Goal: Download file/media

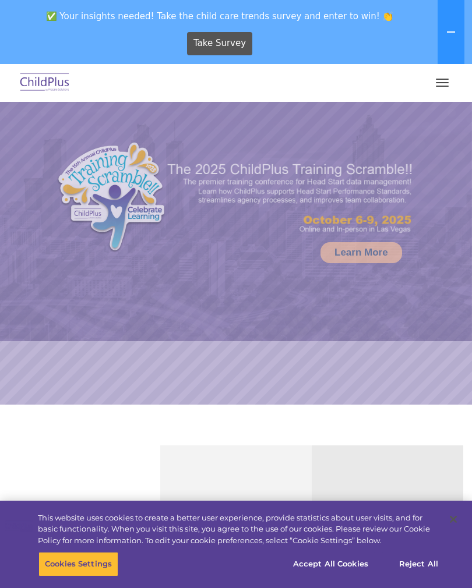
select select "MEDIUM"
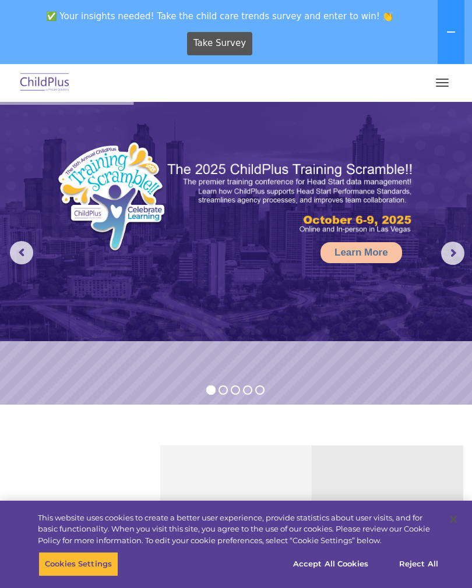
click at [455, 40] on button at bounding box center [451, 32] width 27 height 64
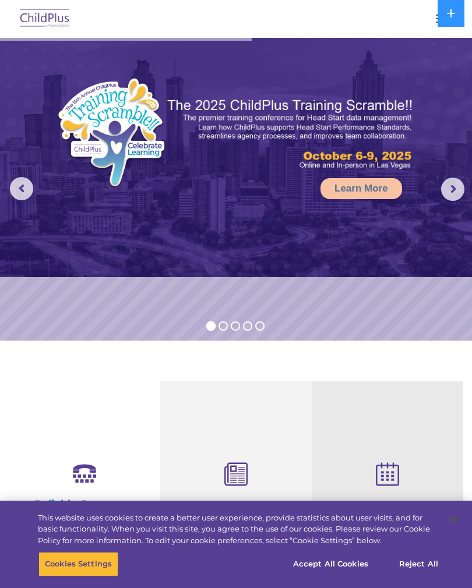
click at [422, 26] on div at bounding box center [235, 19] width 425 height 28
click at [428, 19] on div at bounding box center [235, 19] width 425 height 28
click at [459, 16] on button at bounding box center [451, 13] width 27 height 27
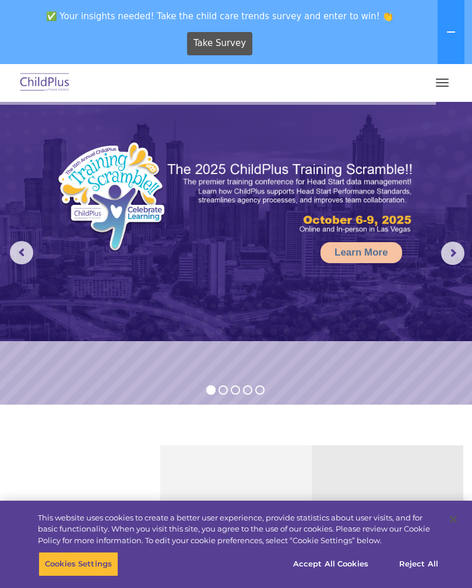
click at [443, 84] on button "button" at bounding box center [442, 82] width 24 height 19
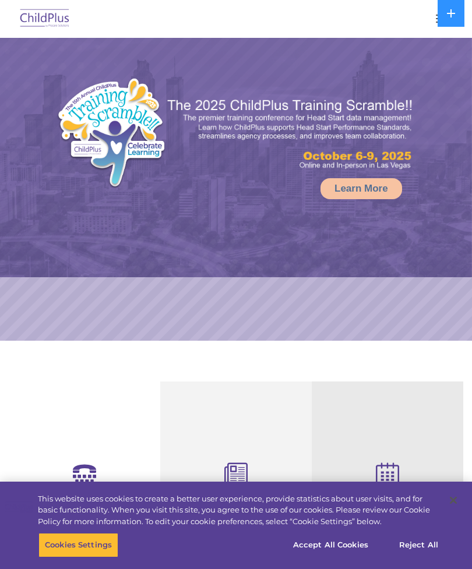
select select "MEDIUM"
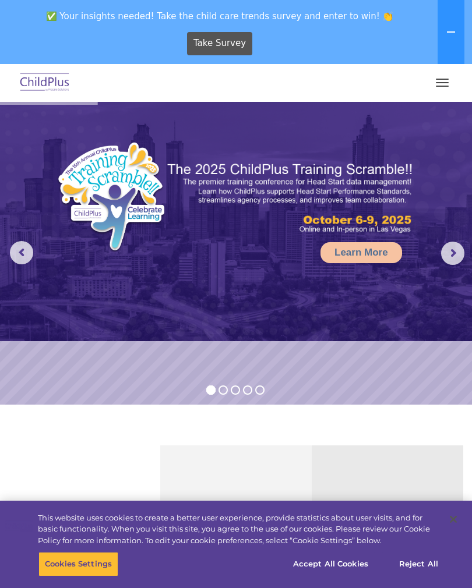
click at [442, 82] on span "button" at bounding box center [442, 82] width 13 height 1
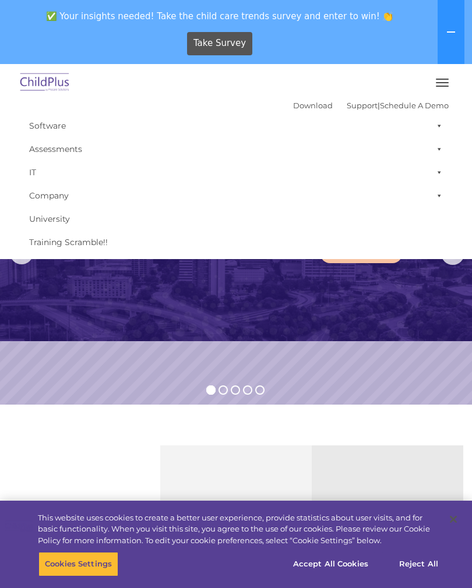
click at [442, 128] on span at bounding box center [437, 125] width 12 height 23
click at [306, 107] on link "Download" at bounding box center [313, 105] width 40 height 9
